Goal: Task Accomplishment & Management: Manage account settings

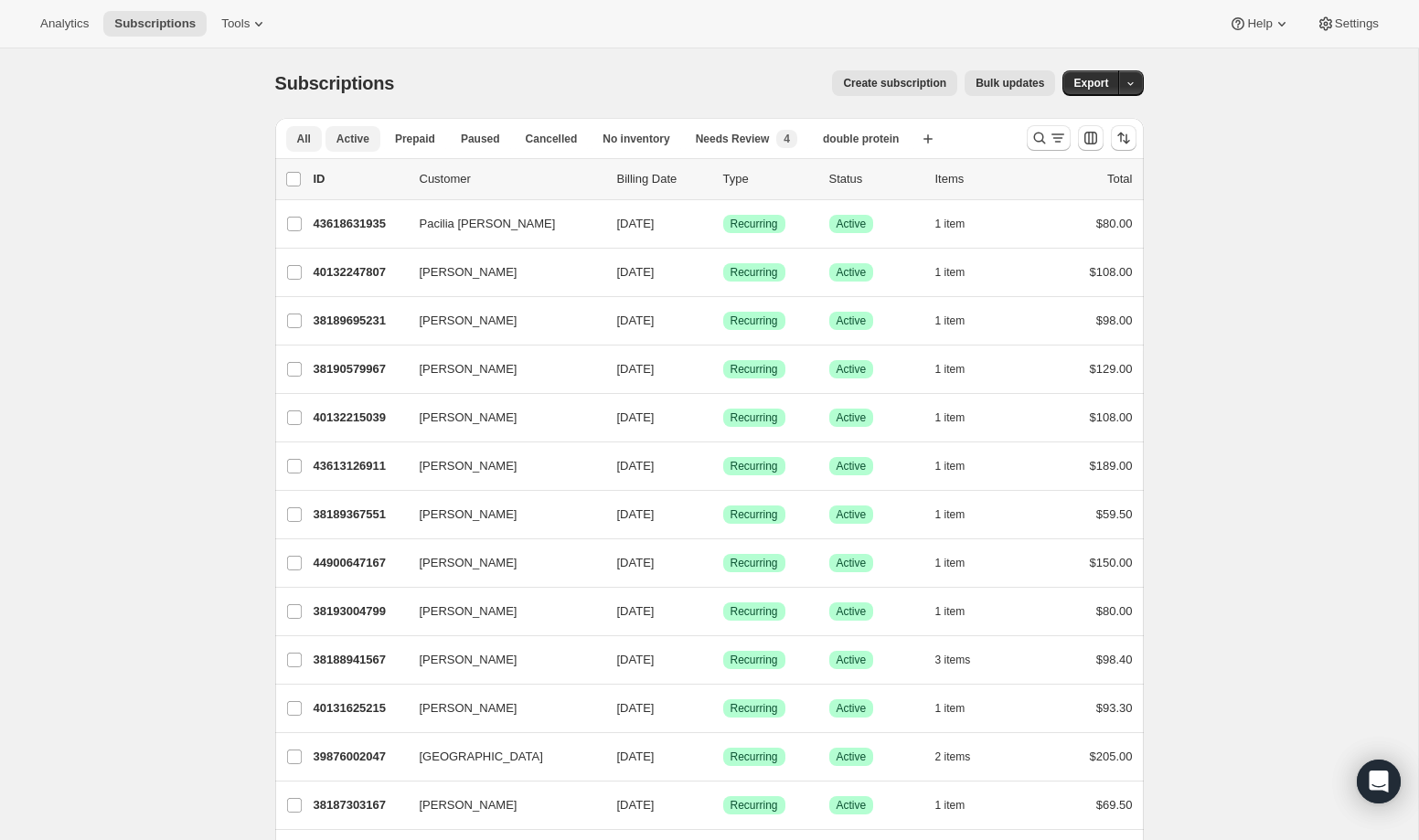
click at [368, 142] on span "Active" at bounding box center [352, 138] width 33 height 15
click at [465, 135] on span "Paused" at bounding box center [480, 138] width 40 height 15
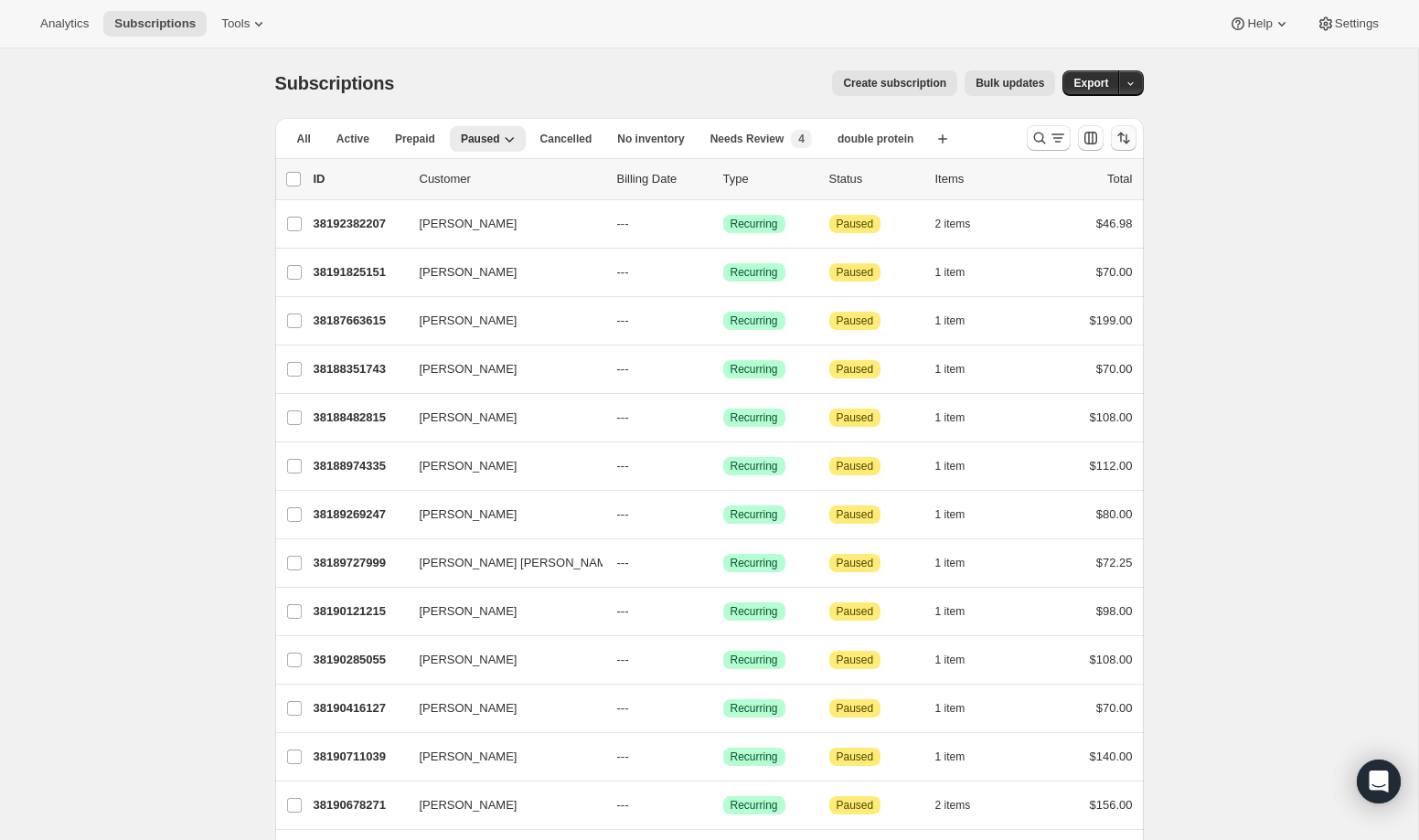
click at [1127, 136] on icon "Sort the results" at bounding box center [1124, 137] width 19 height 19
click at [1108, 245] on span "Cancelled date" at bounding box center [1075, 248] width 79 height 14
click at [1014, 242] on input "Cancelled date" at bounding box center [1013, 241] width 1 height 1
radio input "true"
click at [1093, 348] on span "Newest first" at bounding box center [1076, 344] width 86 height 15
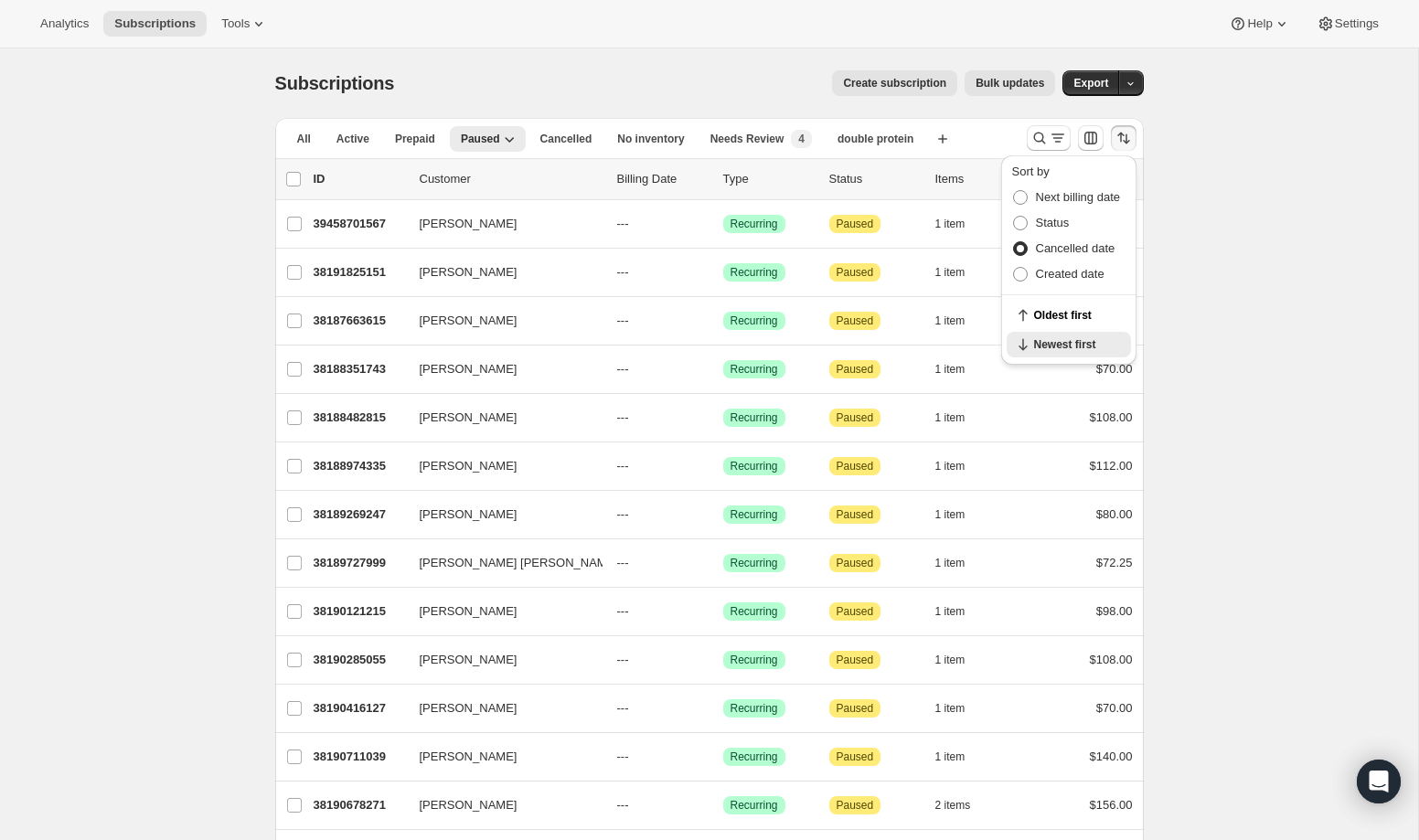
click at [584, 131] on span "Cancelled" at bounding box center [566, 138] width 52 height 15
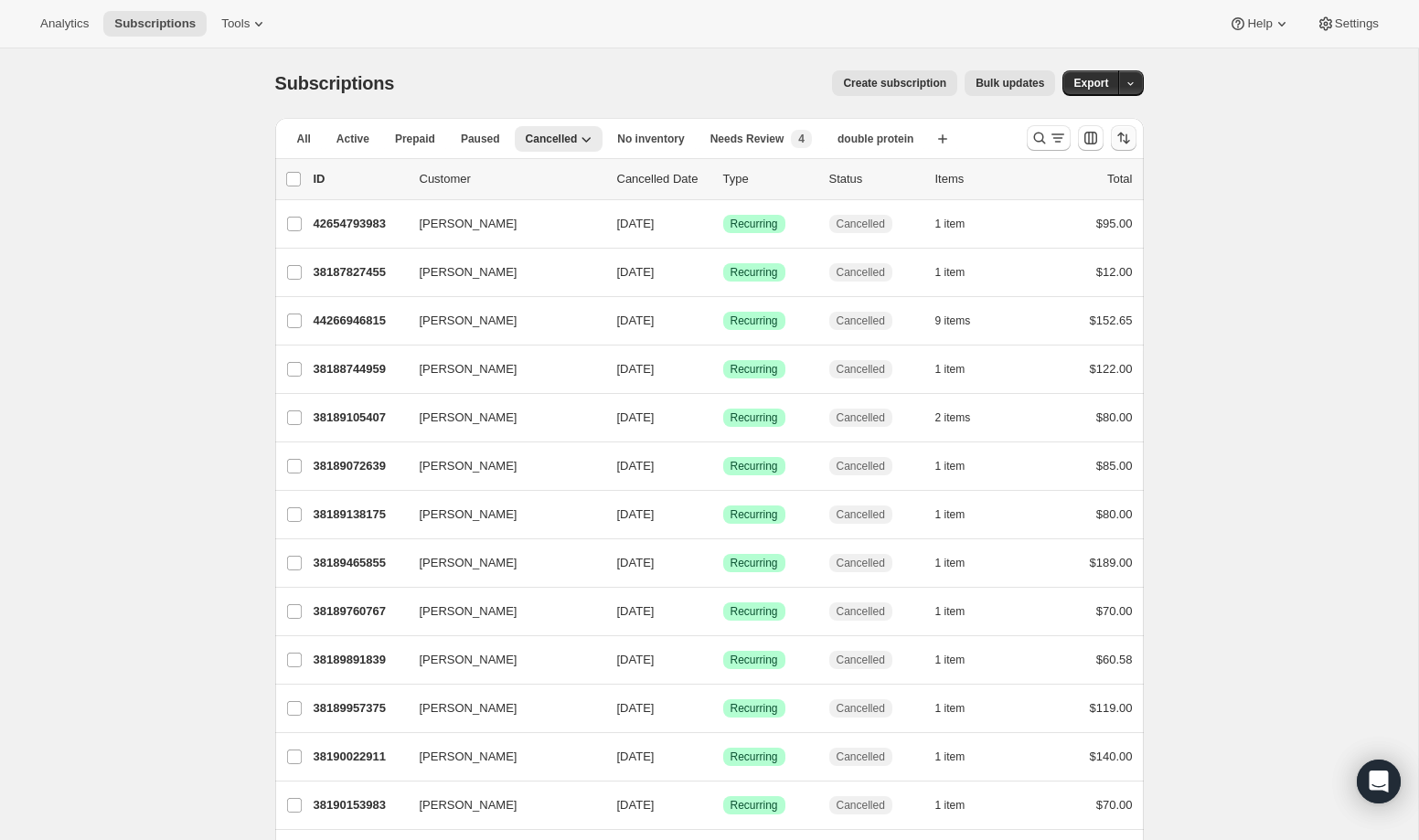
click at [1128, 140] on icon "Sort the results" at bounding box center [1124, 137] width 19 height 19
click at [1092, 250] on span "Cancelled date" at bounding box center [1075, 248] width 79 height 14
click at [1014, 242] on input "Cancelled date" at bounding box center [1013, 241] width 1 height 1
radio input "true"
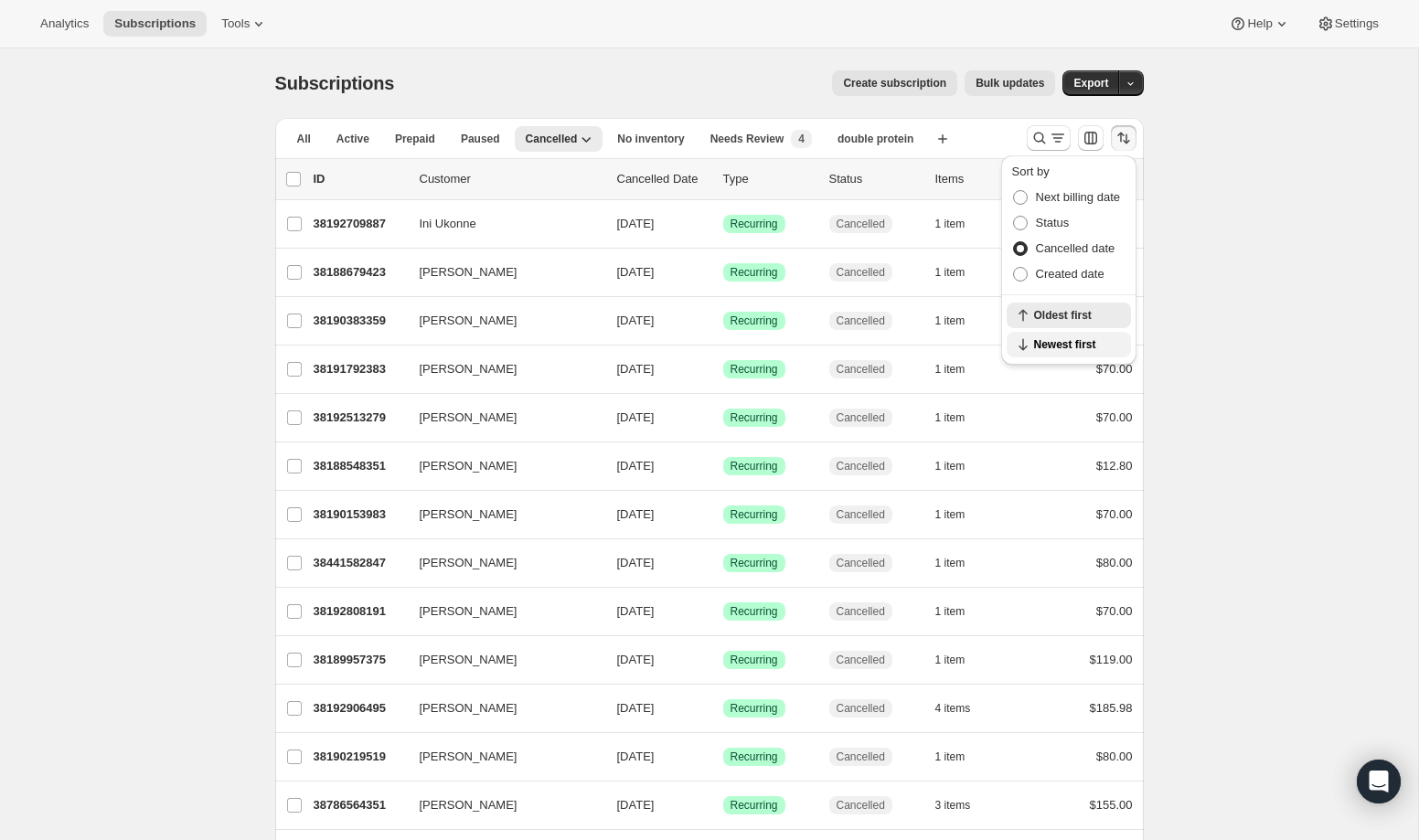
click at [1076, 336] on button "Newest first" at bounding box center [1069, 345] width 125 height 26
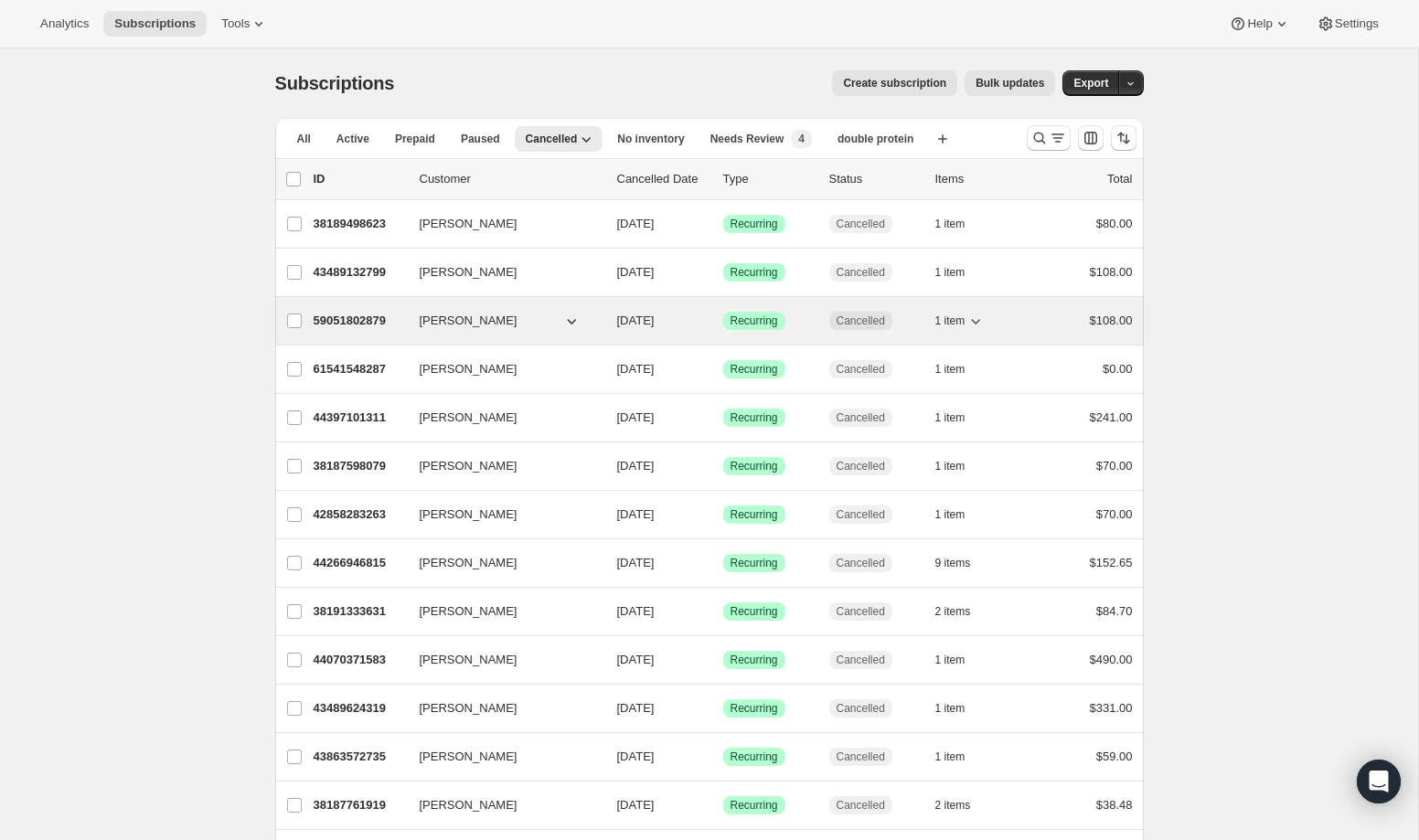
click at [366, 313] on p "59051802879" at bounding box center [359, 321] width 92 height 19
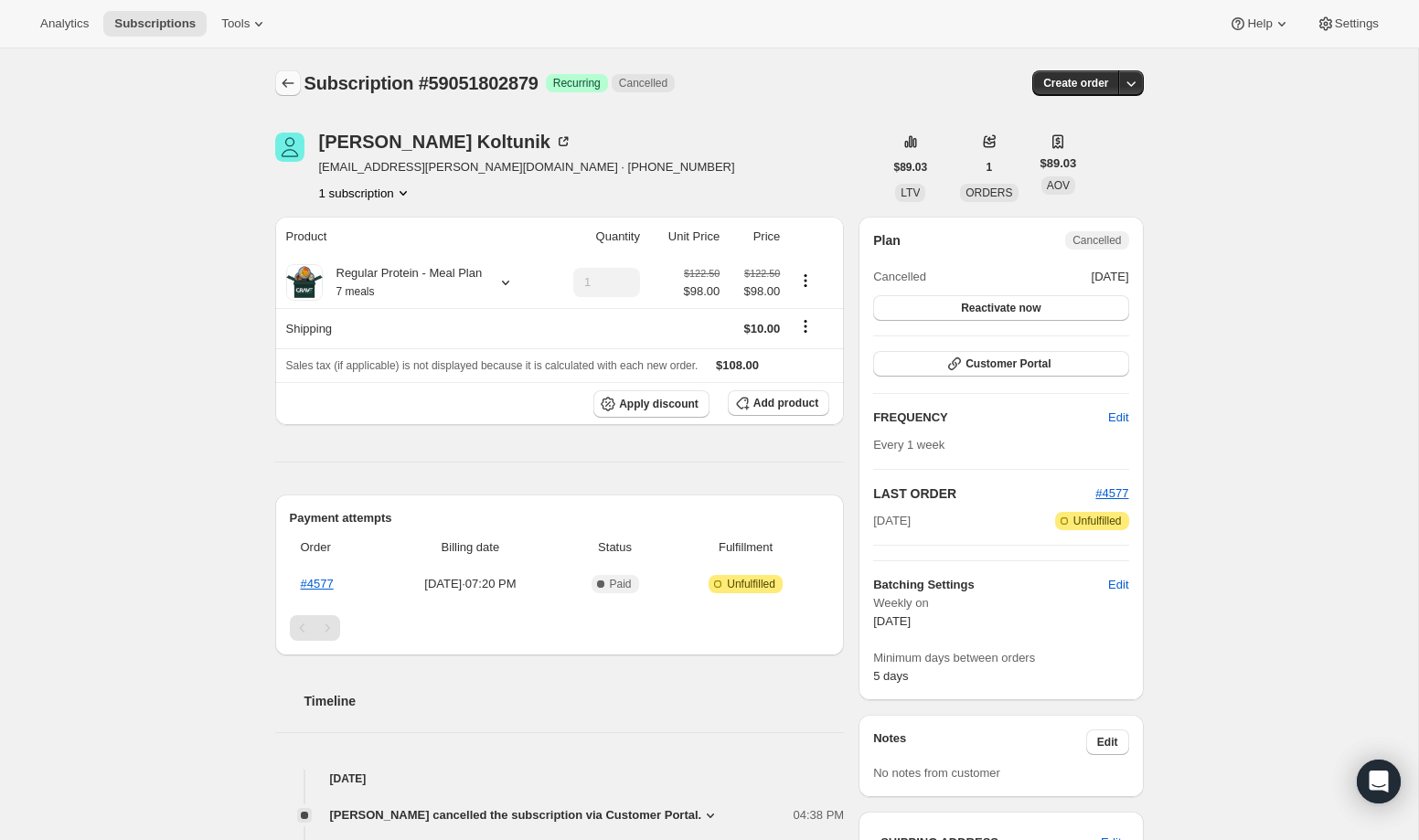
click at [299, 79] on button "Subscriptions" at bounding box center [288, 83] width 26 height 26
